Goal: Transaction & Acquisition: Book appointment/travel/reservation

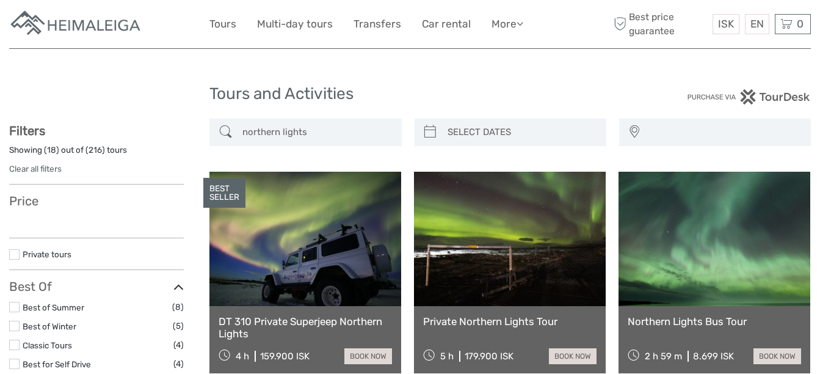
select select
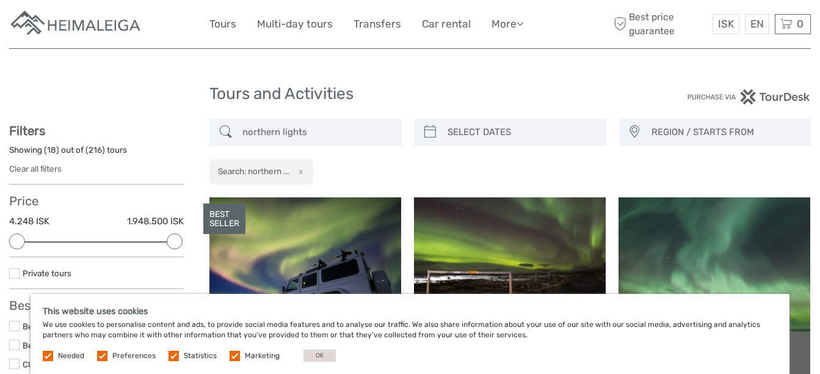
type input "02/10/2025"
click at [476, 131] on input "search" at bounding box center [522, 132] width 158 height 21
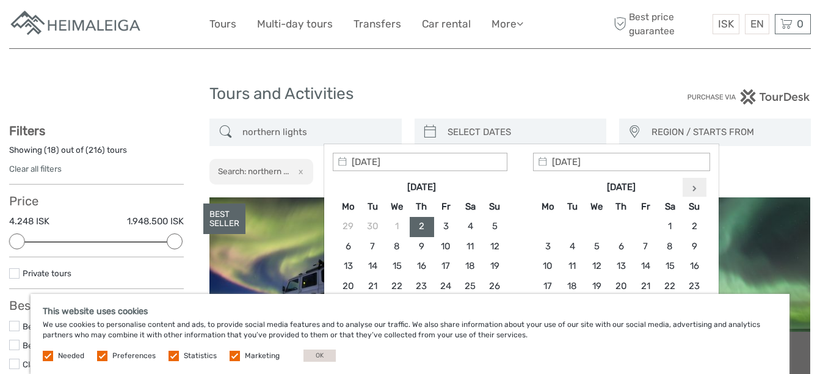
click at [692, 189] on th at bounding box center [694, 187] width 24 height 20
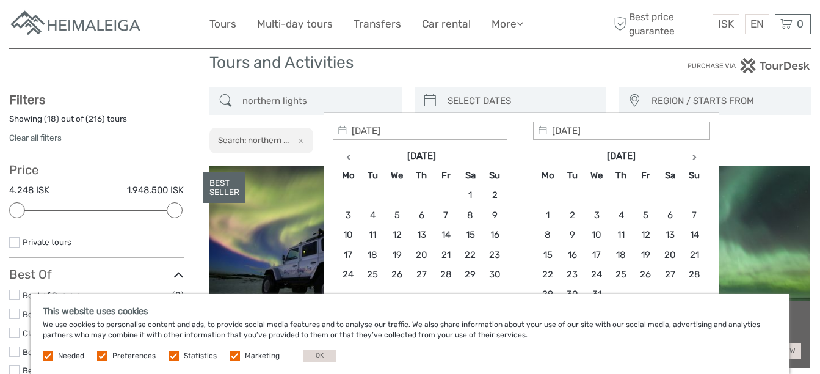
scroll to position [61, 0]
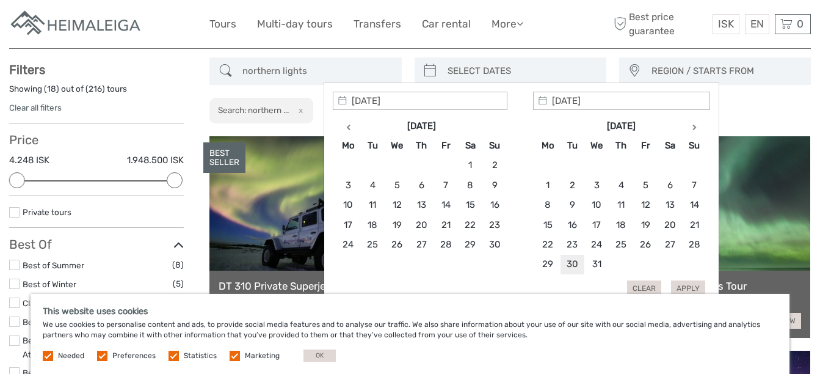
type input "30/12/2025"
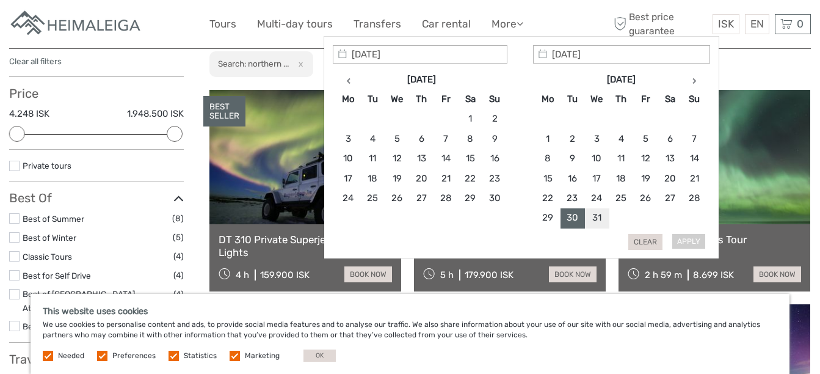
scroll to position [183, 0]
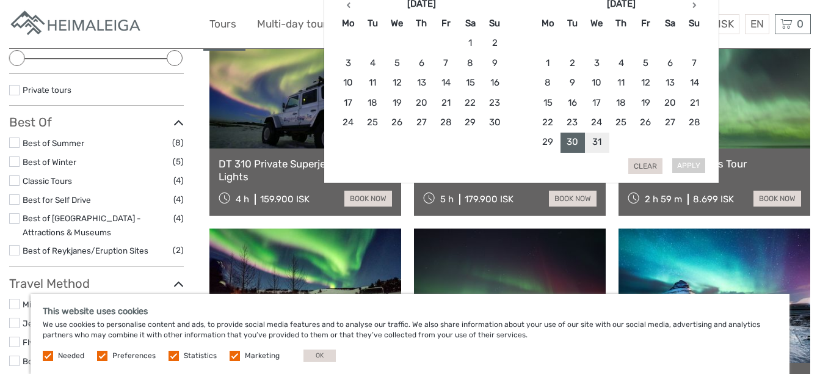
click at [688, 164] on div "Apply Clear" at bounding box center [522, 71] width 378 height 205
type input "30/12/2025"
click at [690, 167] on button "Apply" at bounding box center [688, 166] width 34 height 16
type input "30/12/2025 - 30/12/2025"
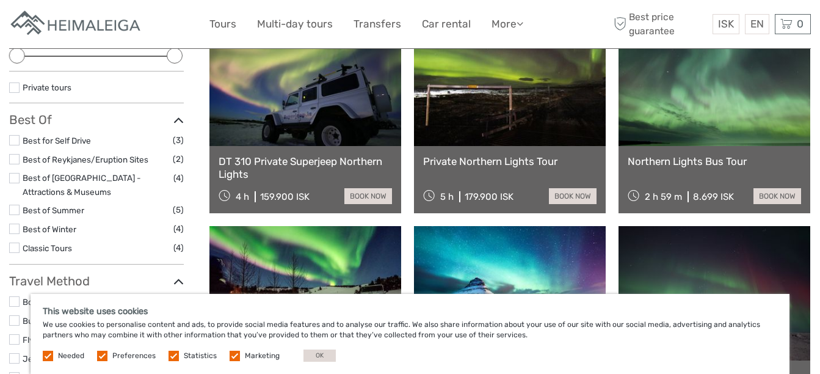
scroll to position [122, 0]
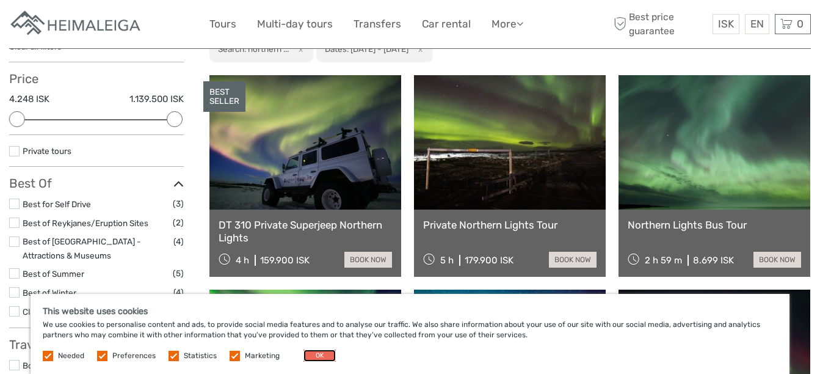
click at [316, 356] on button "OK" at bounding box center [320, 355] width 32 height 12
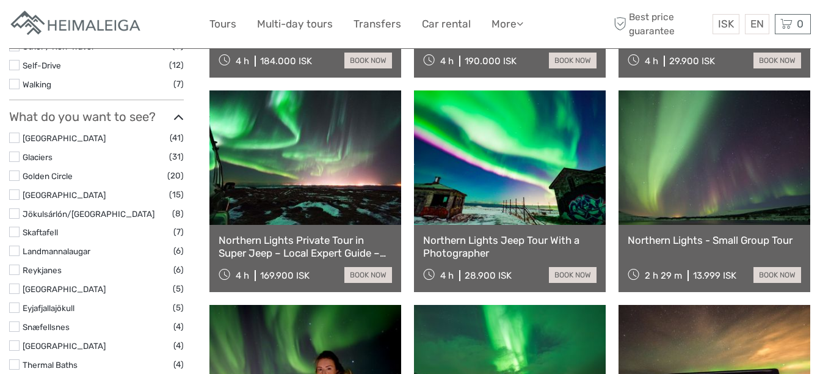
scroll to position [550, 0]
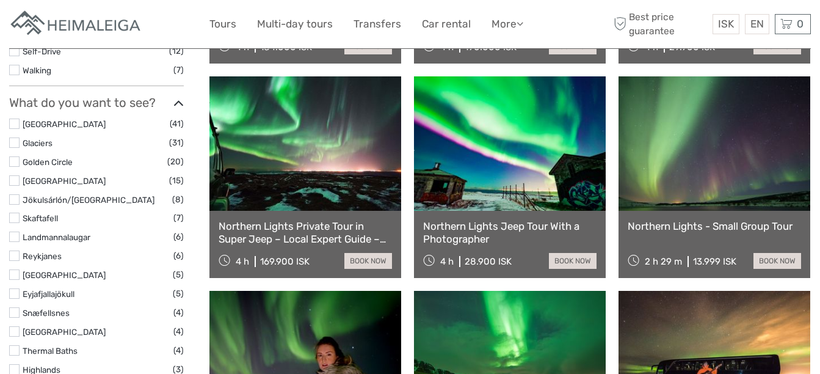
click at [13, 141] on label at bounding box center [14, 142] width 10 height 10
click at [0, 0] on input "checkbox" at bounding box center [0, 0] width 0 height 0
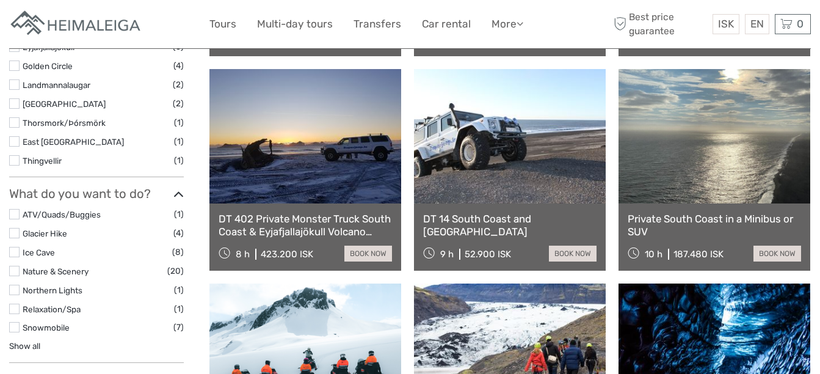
scroll to position [558, 0]
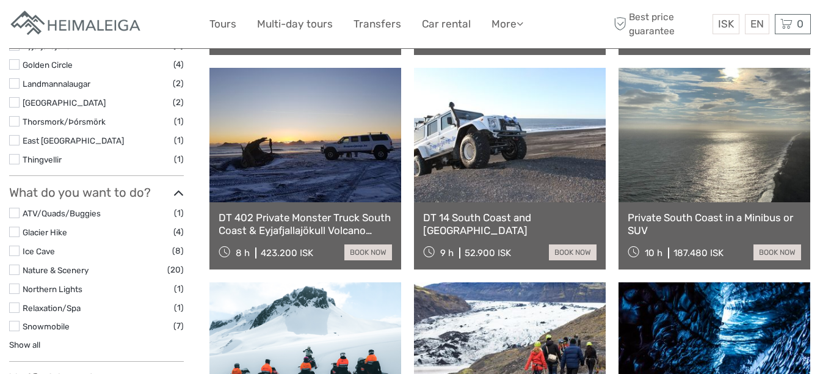
click at [13, 289] on label at bounding box center [14, 288] width 10 height 10
click at [0, 0] on input "checkbox" at bounding box center [0, 0] width 0 height 0
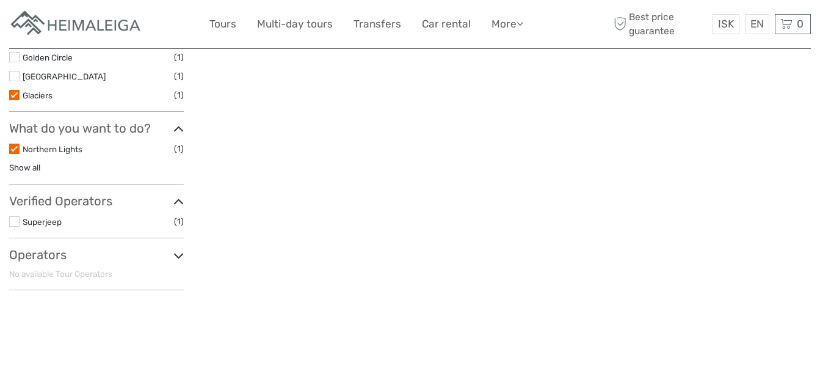
scroll to position [375, 0]
click at [33, 165] on link "Show all" at bounding box center [24, 167] width 31 height 10
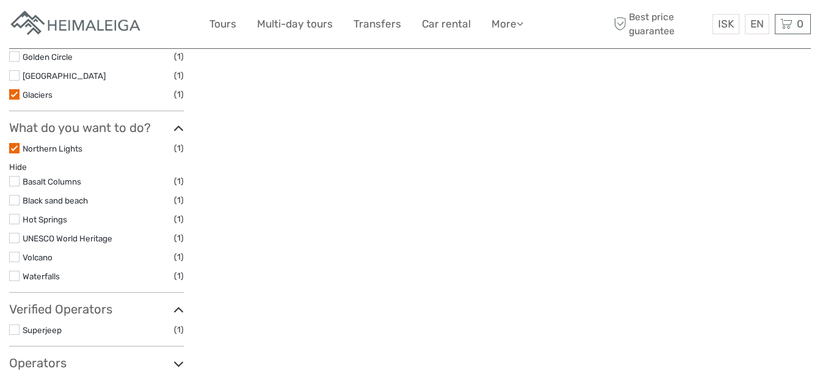
click at [16, 260] on label at bounding box center [14, 257] width 10 height 10
click at [0, 0] on input "checkbox" at bounding box center [0, 0] width 0 height 0
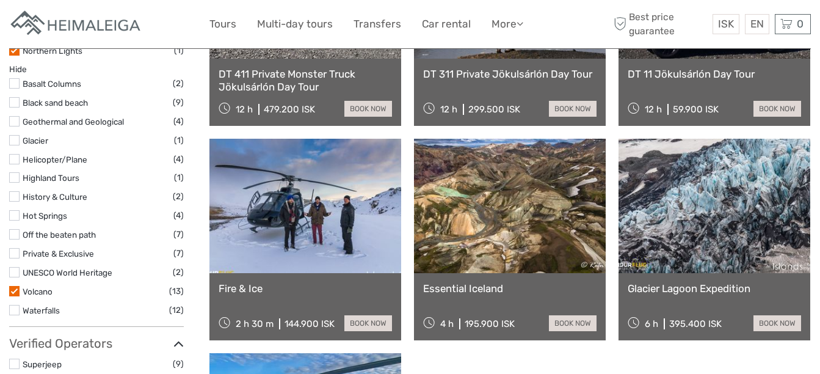
scroll to position [681, 0]
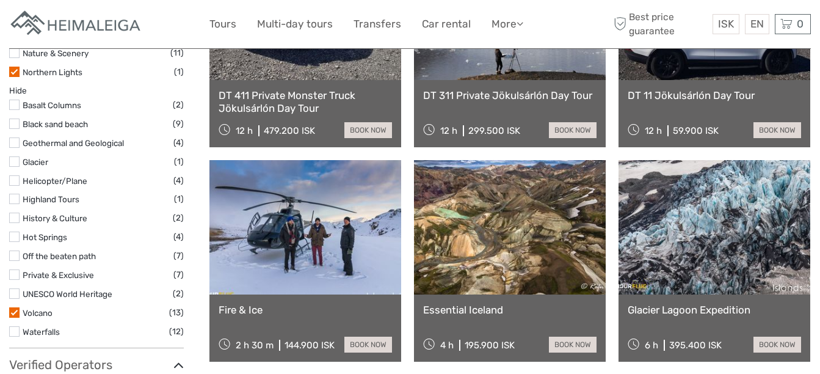
click at [14, 232] on label at bounding box center [14, 237] width 10 height 10
click at [0, 0] on input "checkbox" at bounding box center [0, 0] width 0 height 0
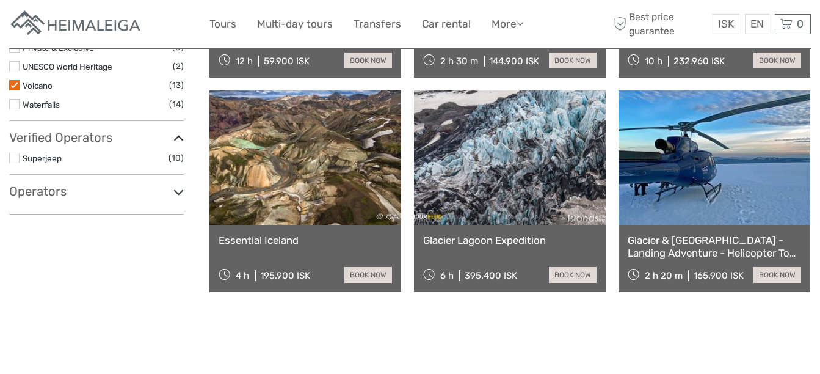
scroll to position [986, 0]
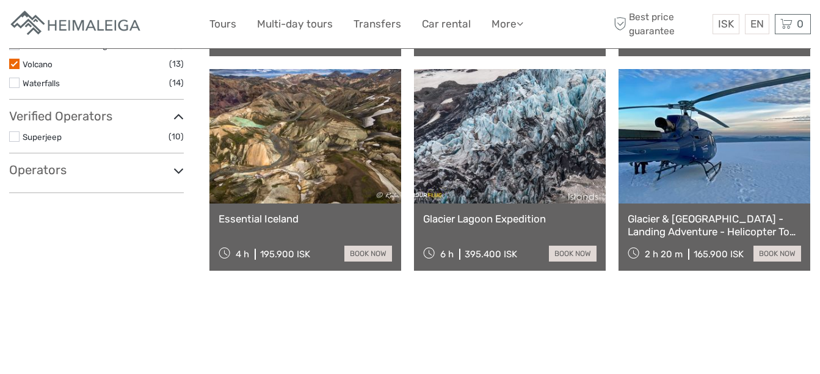
click at [328, 161] on link at bounding box center [306, 136] width 192 height 134
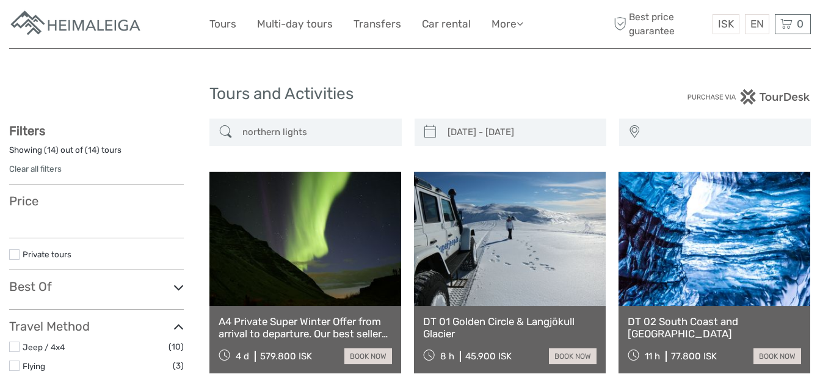
select select
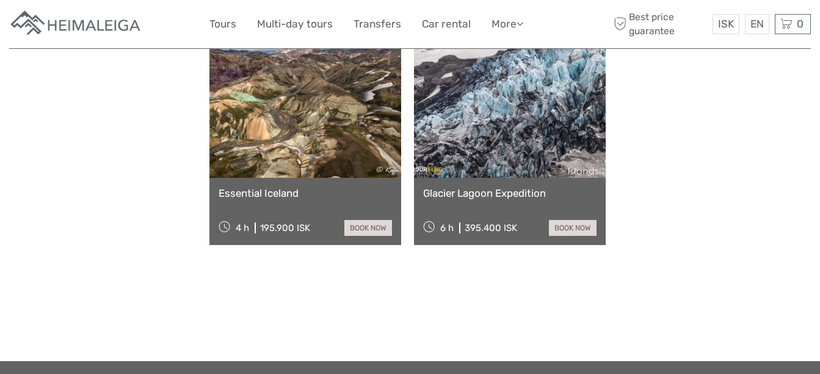
type input "29/12/2025 - 29/12/2025"
select select
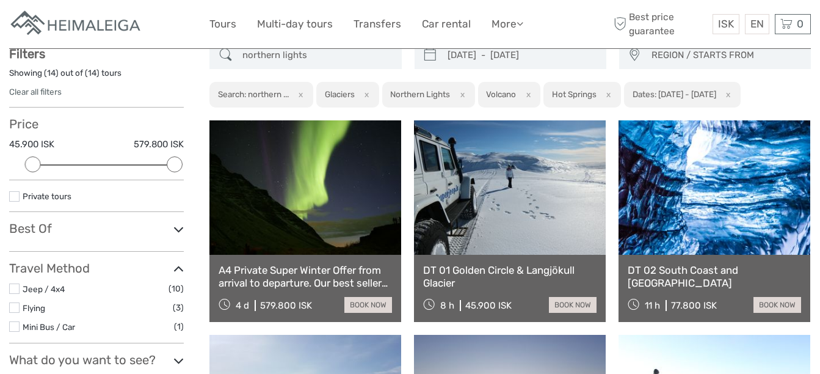
scroll to position [70, 0]
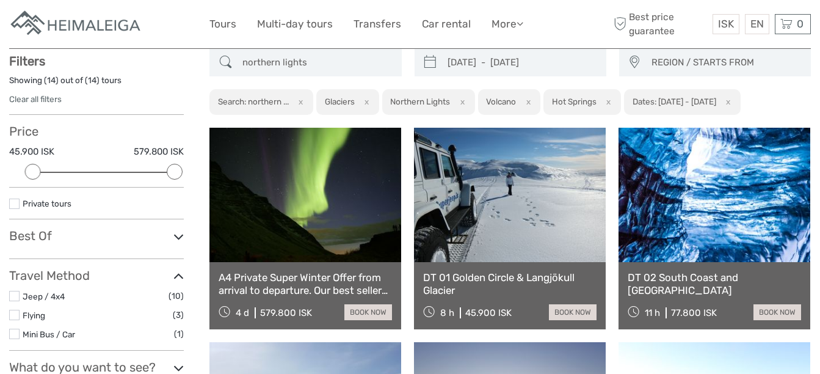
click at [525, 179] on link at bounding box center [510, 195] width 192 height 134
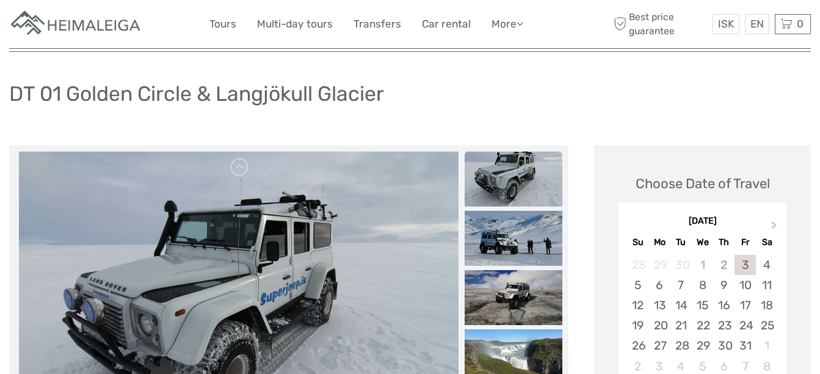
scroll to position [61, 0]
click at [503, 183] on img at bounding box center [514, 178] width 98 height 55
click at [239, 173] on link at bounding box center [240, 167] width 20 height 20
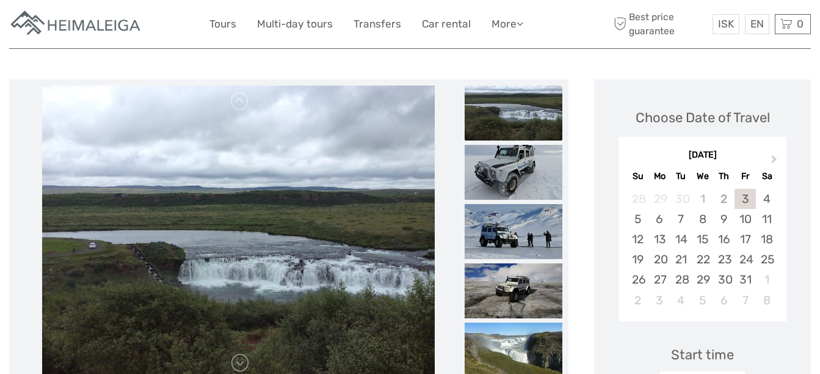
scroll to position [244, 0]
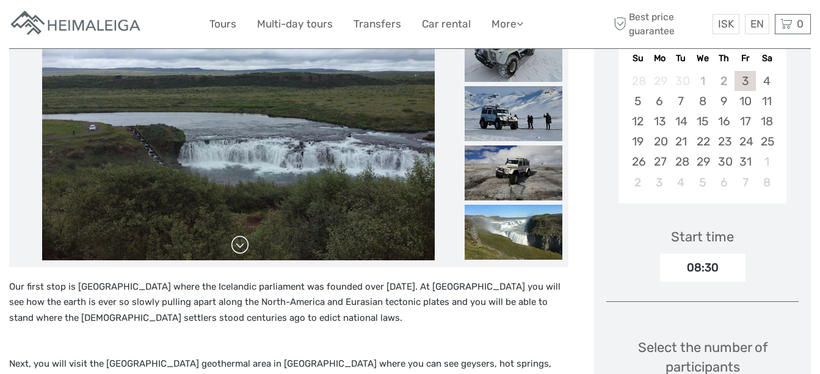
click at [238, 246] on link at bounding box center [240, 245] width 20 height 20
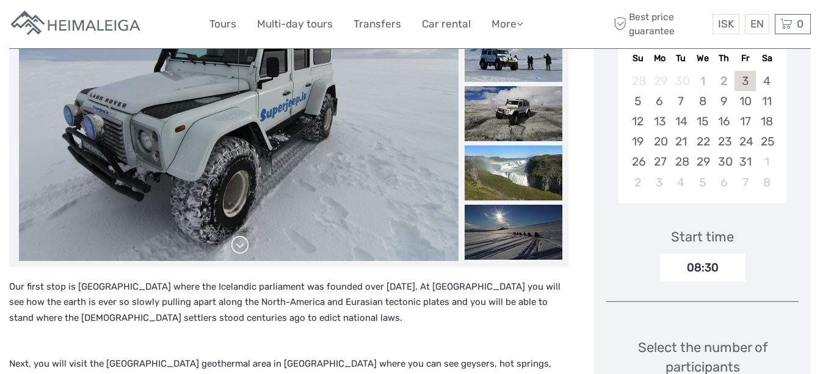
click at [238, 246] on link at bounding box center [240, 245] width 20 height 20
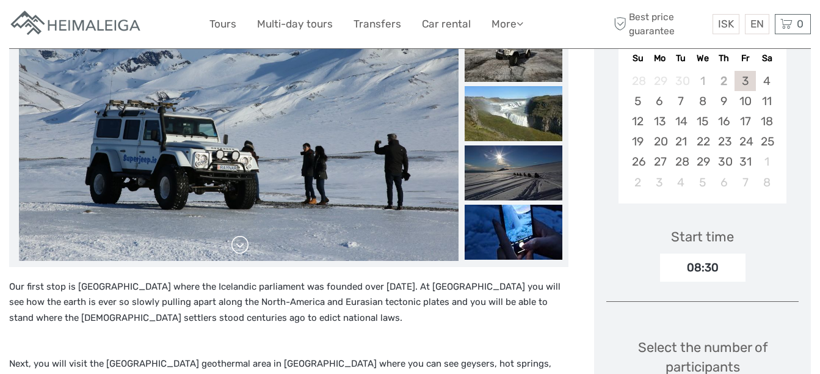
click at [238, 244] on link at bounding box center [240, 245] width 20 height 20
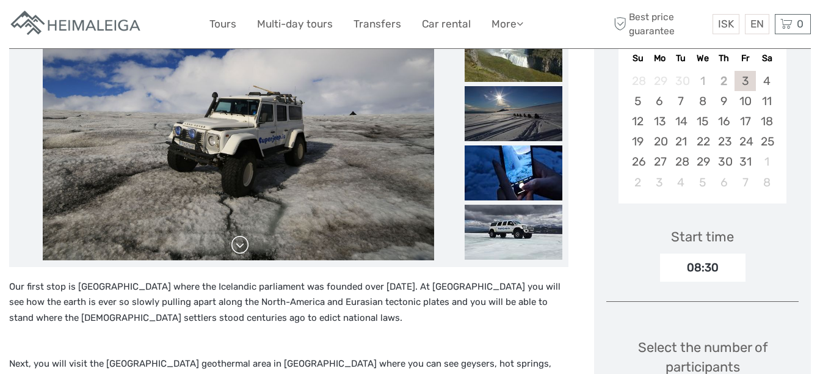
click at [238, 244] on link at bounding box center [240, 245] width 20 height 20
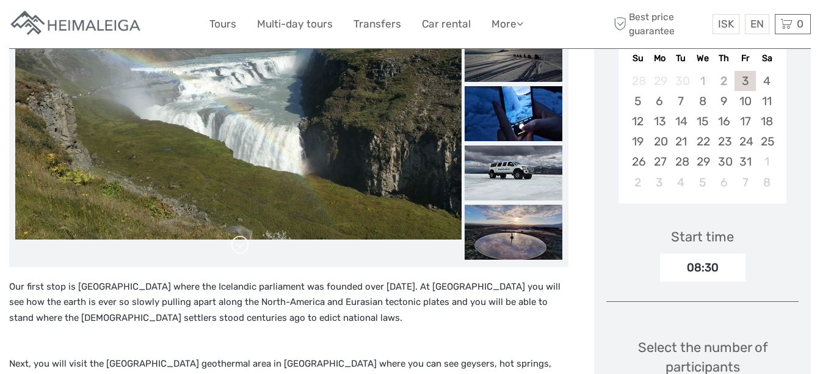
click at [238, 244] on link at bounding box center [240, 245] width 20 height 20
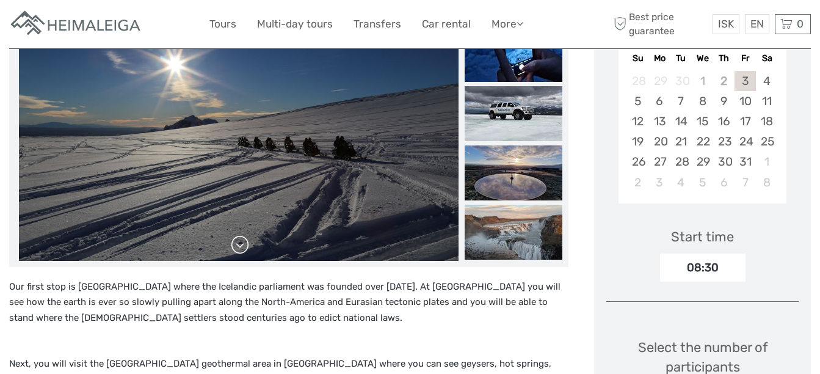
click at [238, 244] on link at bounding box center [240, 245] width 20 height 20
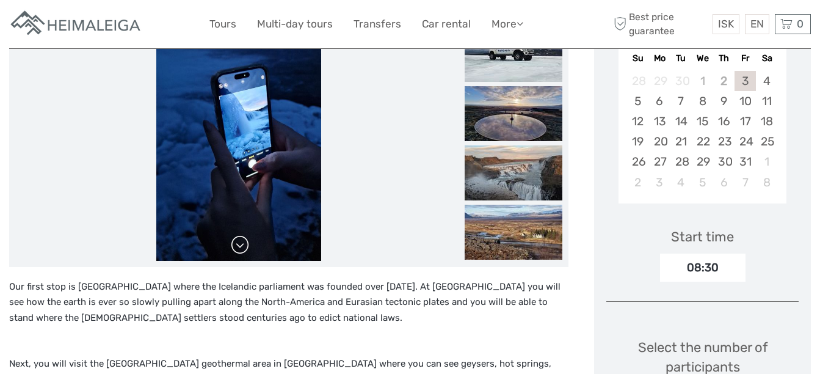
click at [238, 244] on link at bounding box center [240, 245] width 20 height 20
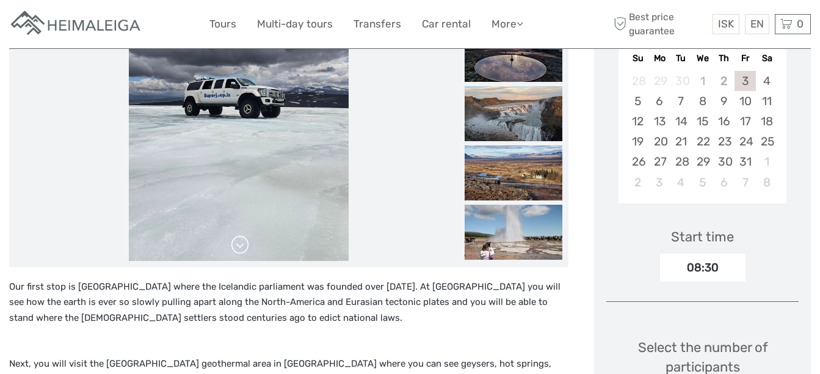
click at [238, 244] on link at bounding box center [240, 245] width 20 height 20
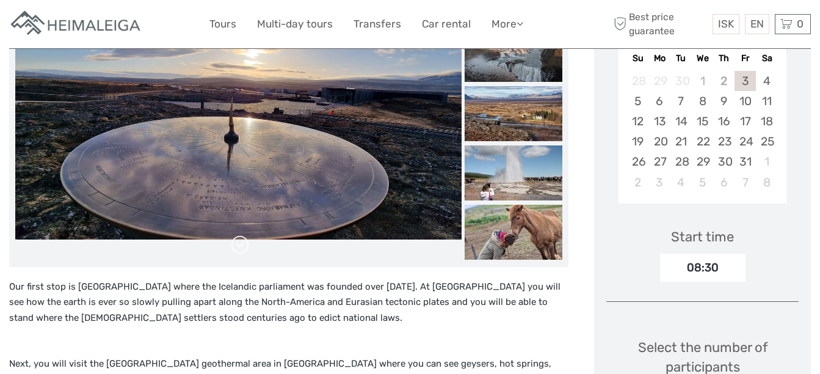
click at [238, 244] on link at bounding box center [240, 245] width 20 height 20
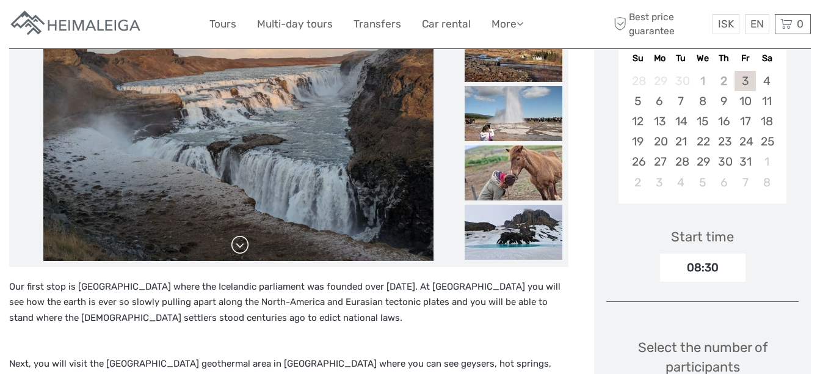
click at [238, 244] on link at bounding box center [240, 245] width 20 height 20
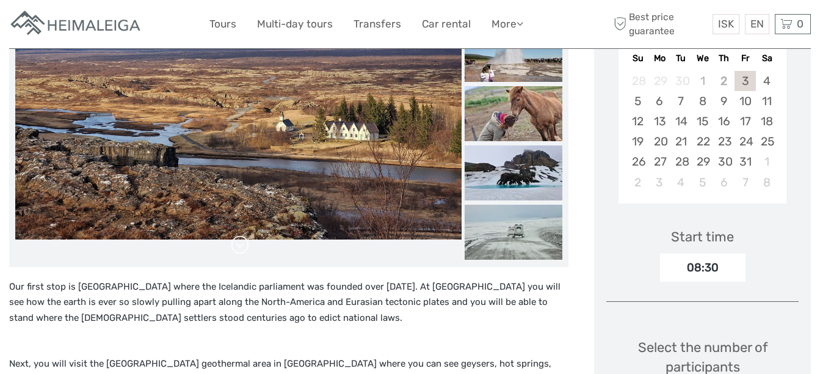
click at [238, 244] on link at bounding box center [240, 245] width 20 height 20
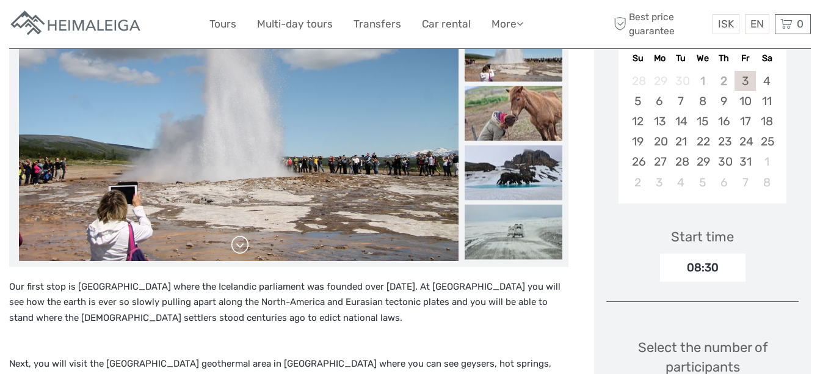
click at [238, 244] on link at bounding box center [240, 245] width 20 height 20
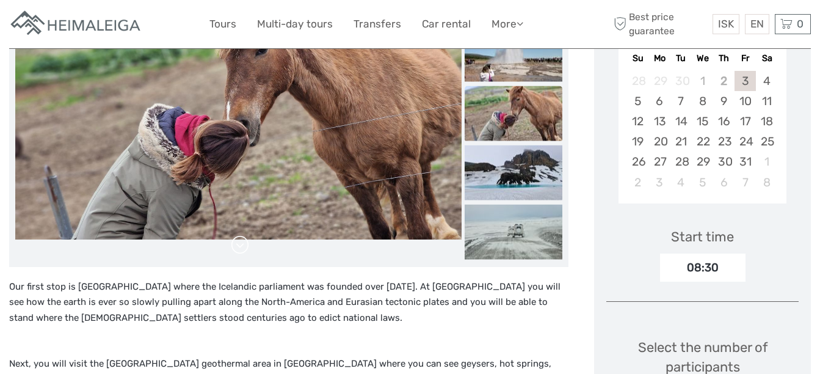
click at [238, 244] on link at bounding box center [240, 245] width 20 height 20
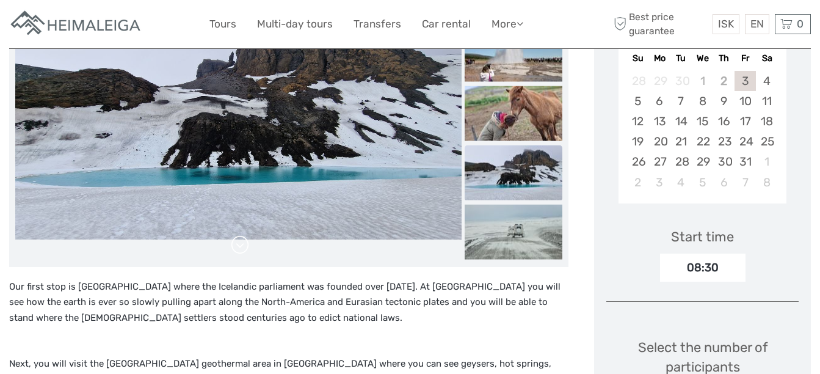
click at [238, 244] on link at bounding box center [240, 245] width 20 height 20
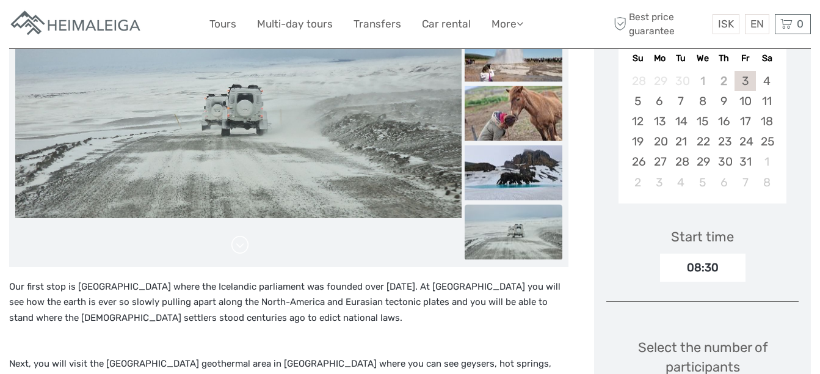
click at [238, 244] on link at bounding box center [240, 245] width 20 height 20
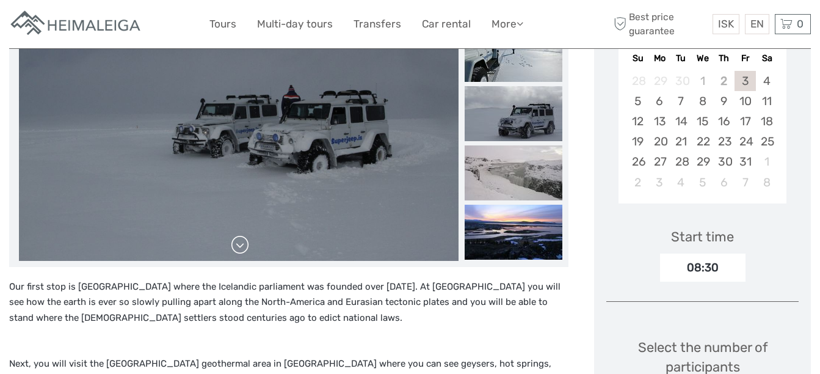
click at [238, 244] on link at bounding box center [240, 245] width 20 height 20
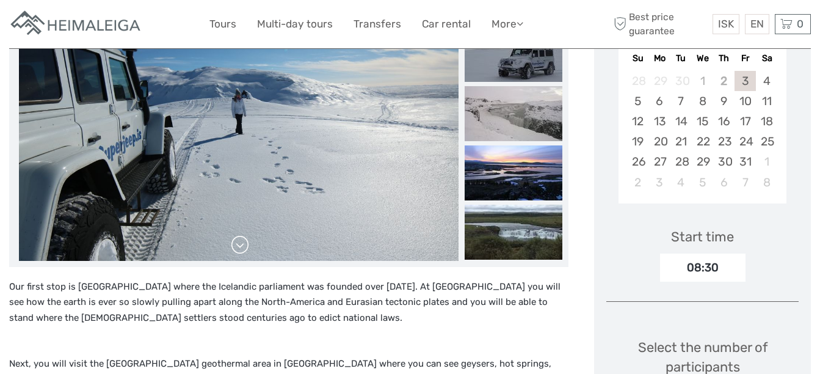
click at [238, 244] on link at bounding box center [240, 245] width 20 height 20
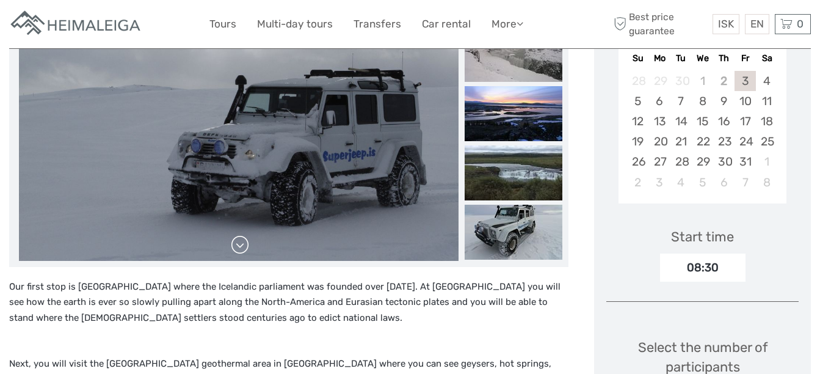
click at [238, 244] on link at bounding box center [240, 245] width 20 height 20
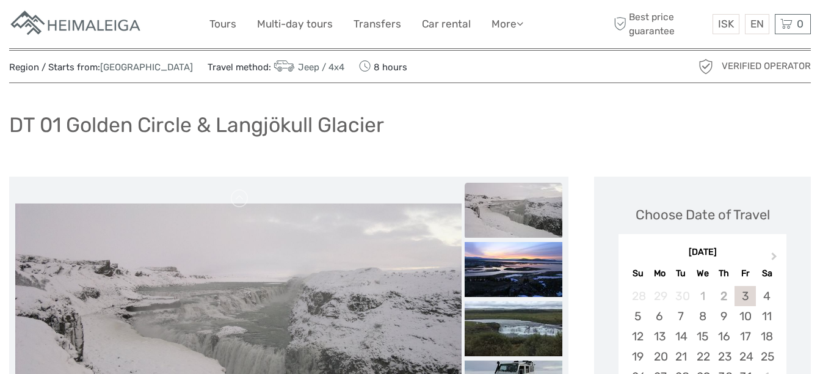
scroll to position [0, 0]
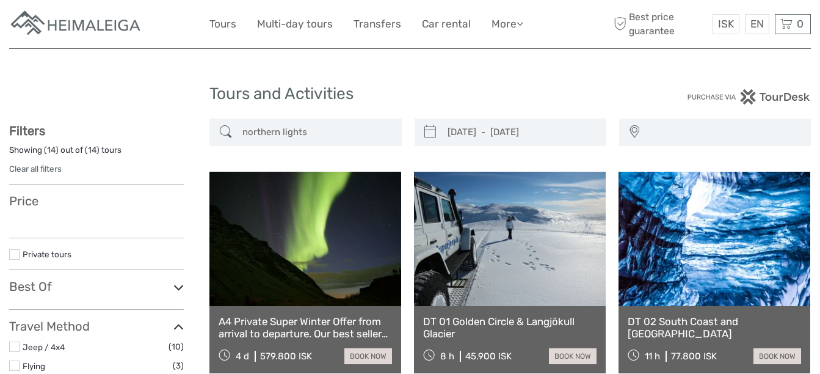
select select
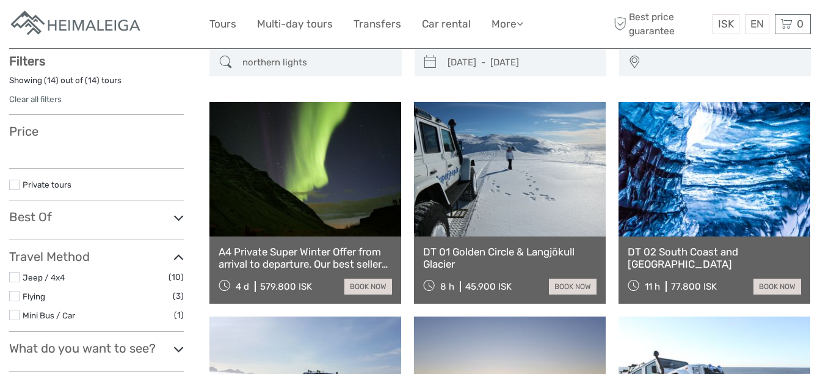
select select
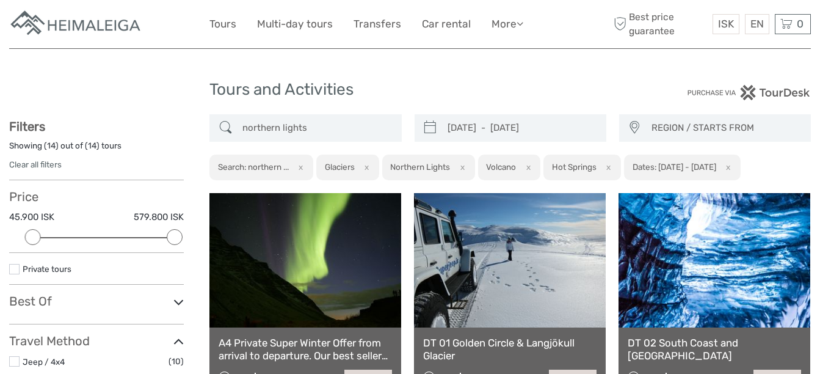
scroll to position [0, 0]
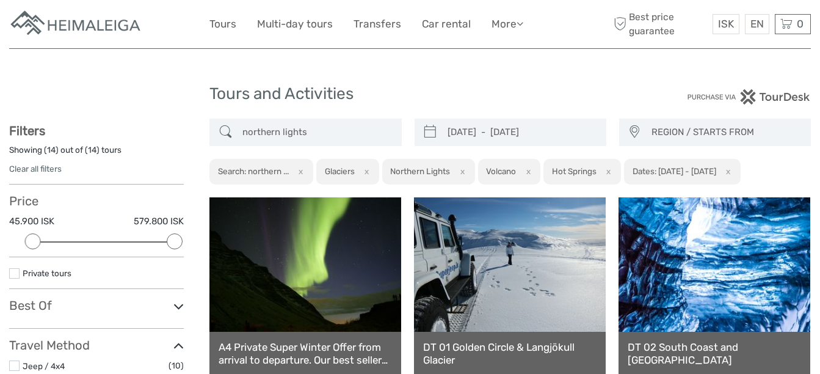
click at [681, 241] on link at bounding box center [715, 264] width 192 height 134
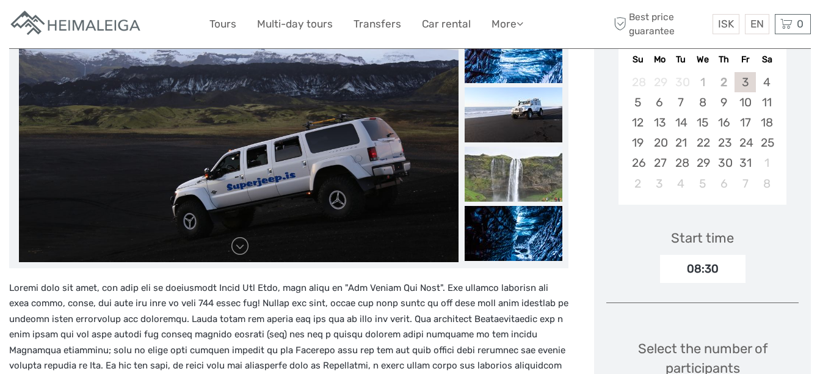
scroll to position [244, 0]
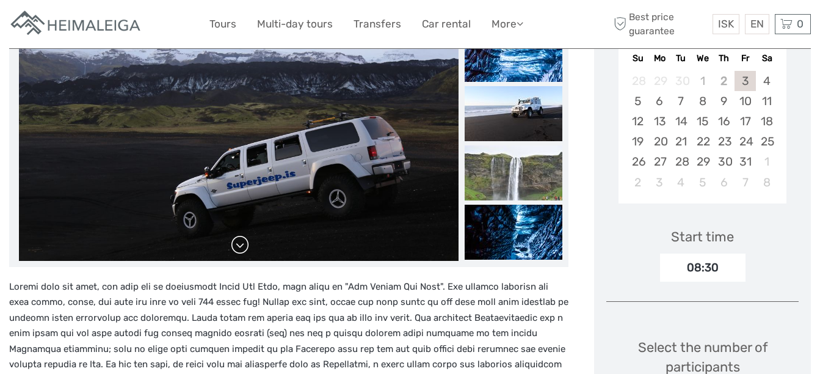
click at [233, 249] on link at bounding box center [240, 245] width 20 height 20
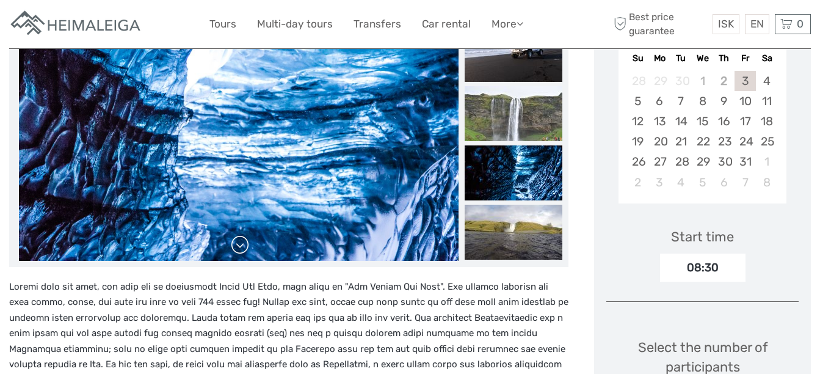
click at [233, 249] on link at bounding box center [240, 245] width 20 height 20
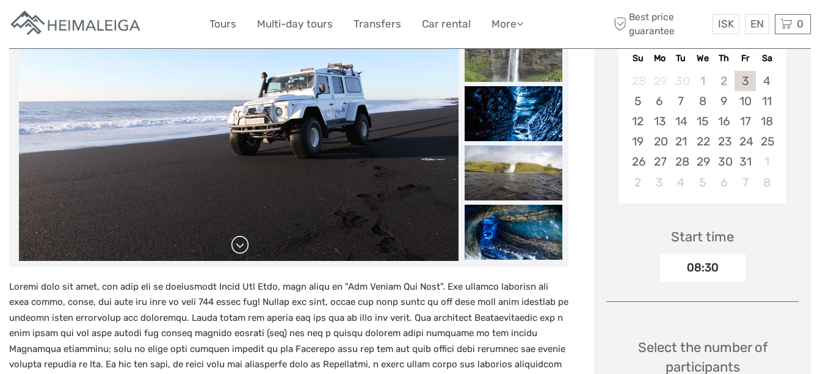
click at [234, 247] on link at bounding box center [240, 245] width 20 height 20
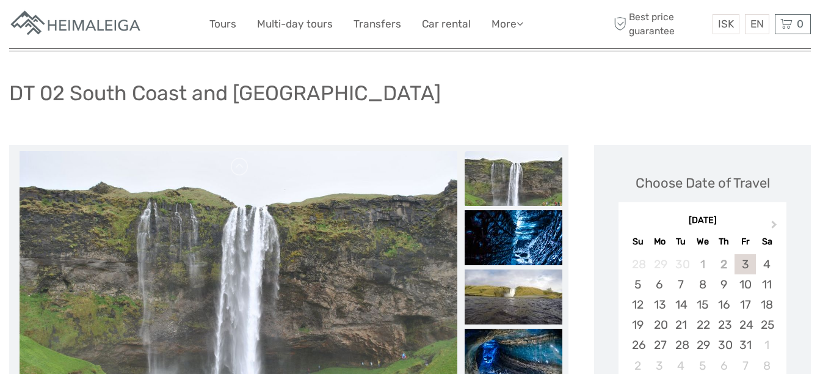
scroll to position [122, 0]
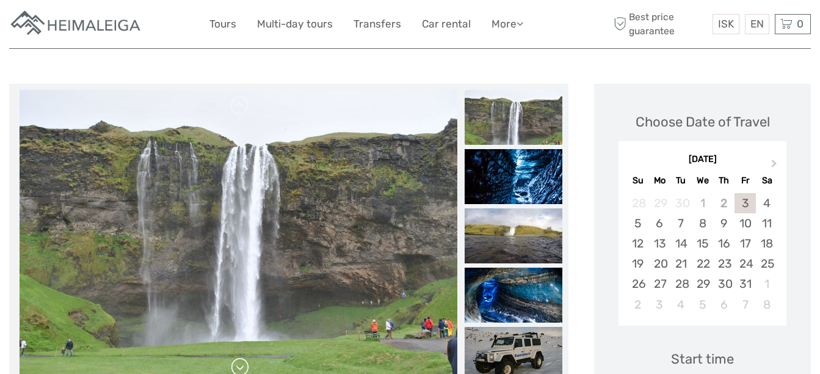
click at [245, 370] on link at bounding box center [240, 367] width 20 height 20
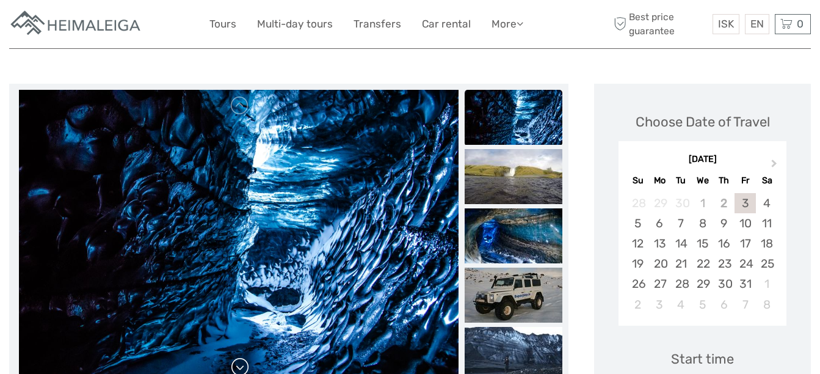
click at [244, 366] on link at bounding box center [240, 367] width 20 height 20
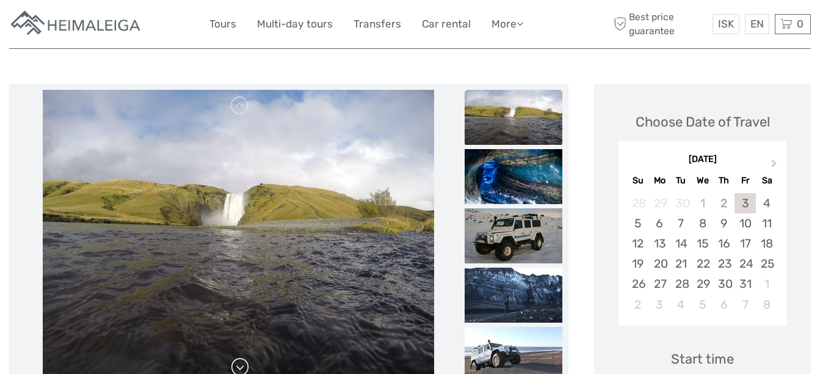
click at [244, 366] on link at bounding box center [240, 367] width 20 height 20
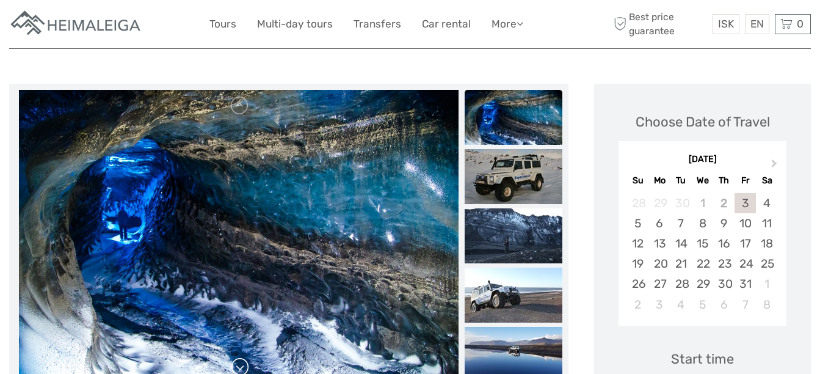
click at [244, 366] on link at bounding box center [240, 367] width 20 height 20
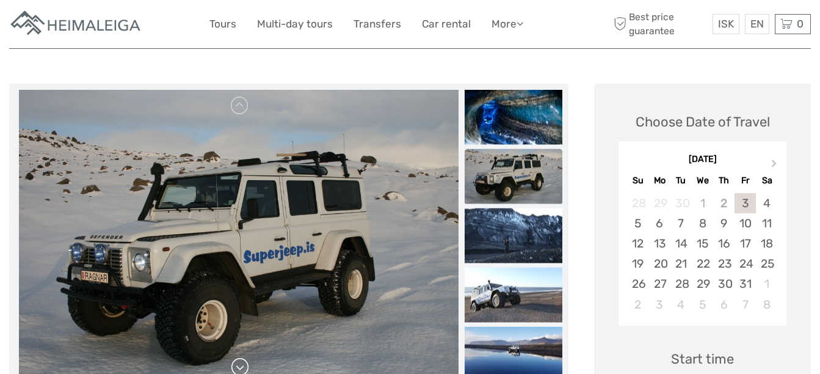
click at [244, 366] on link at bounding box center [240, 367] width 20 height 20
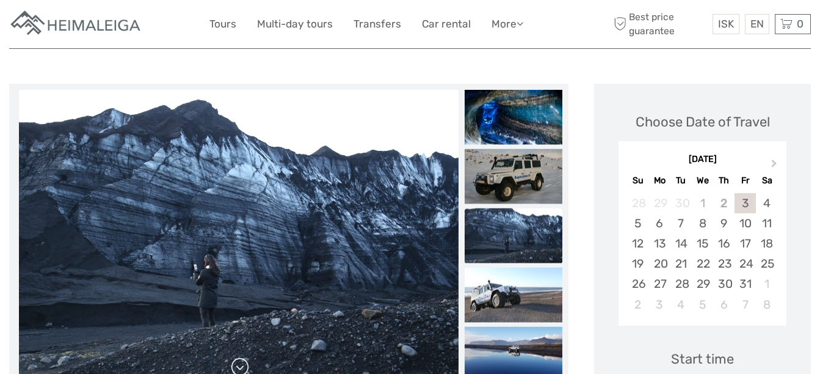
click at [244, 366] on link at bounding box center [240, 367] width 20 height 20
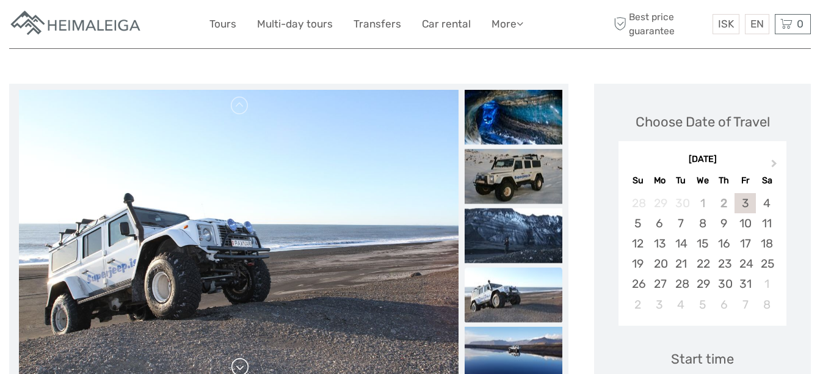
click at [244, 366] on link at bounding box center [240, 367] width 20 height 20
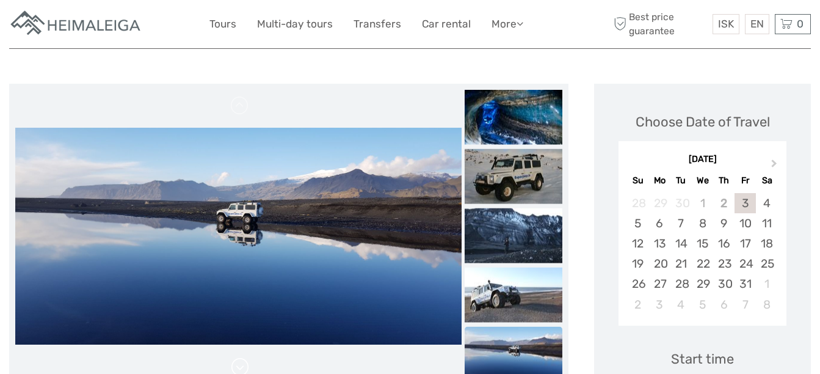
click at [244, 366] on link at bounding box center [240, 367] width 20 height 20
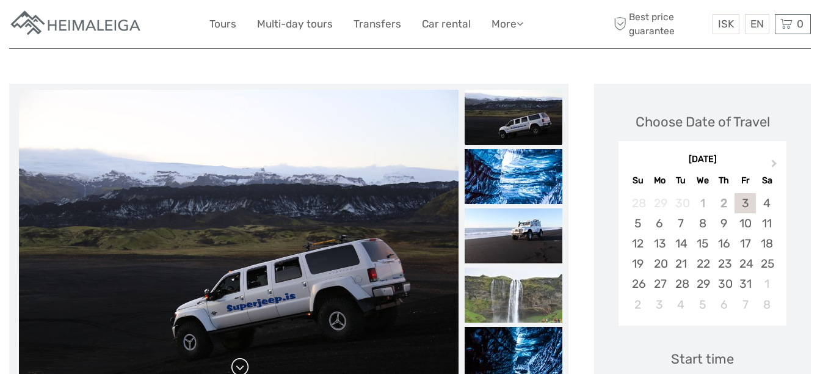
click at [244, 365] on link at bounding box center [240, 367] width 20 height 20
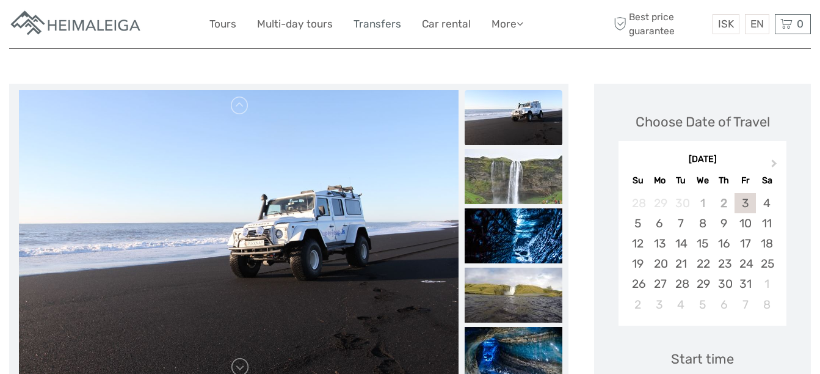
click at [373, 24] on link "Transfers" at bounding box center [378, 24] width 48 height 18
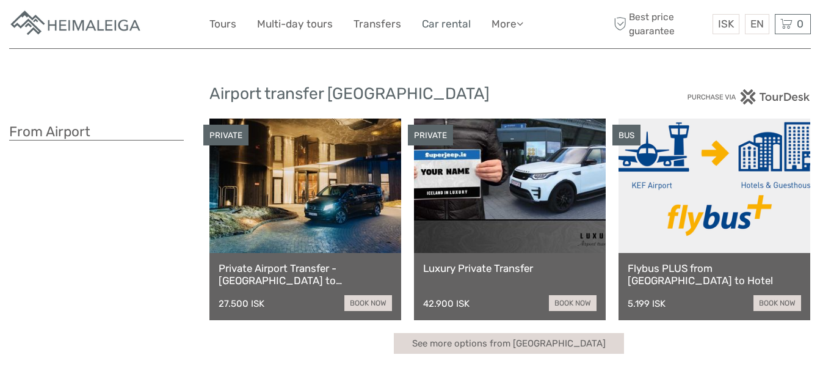
click at [447, 24] on link "Car rental" at bounding box center [446, 24] width 49 height 18
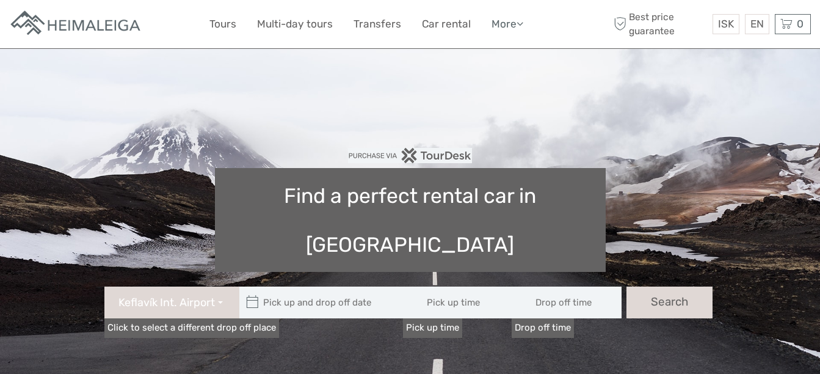
type input "08:00"
click at [511, 19] on link "More" at bounding box center [508, 24] width 32 height 18
click at [566, 29] on div "ISK ISK € $ £ EN English Español Deutsch Tours Multi-day tours Transfers Car re…" at bounding box center [410, 24] width 401 height 30
